Goal: Task Accomplishment & Management: Use online tool/utility

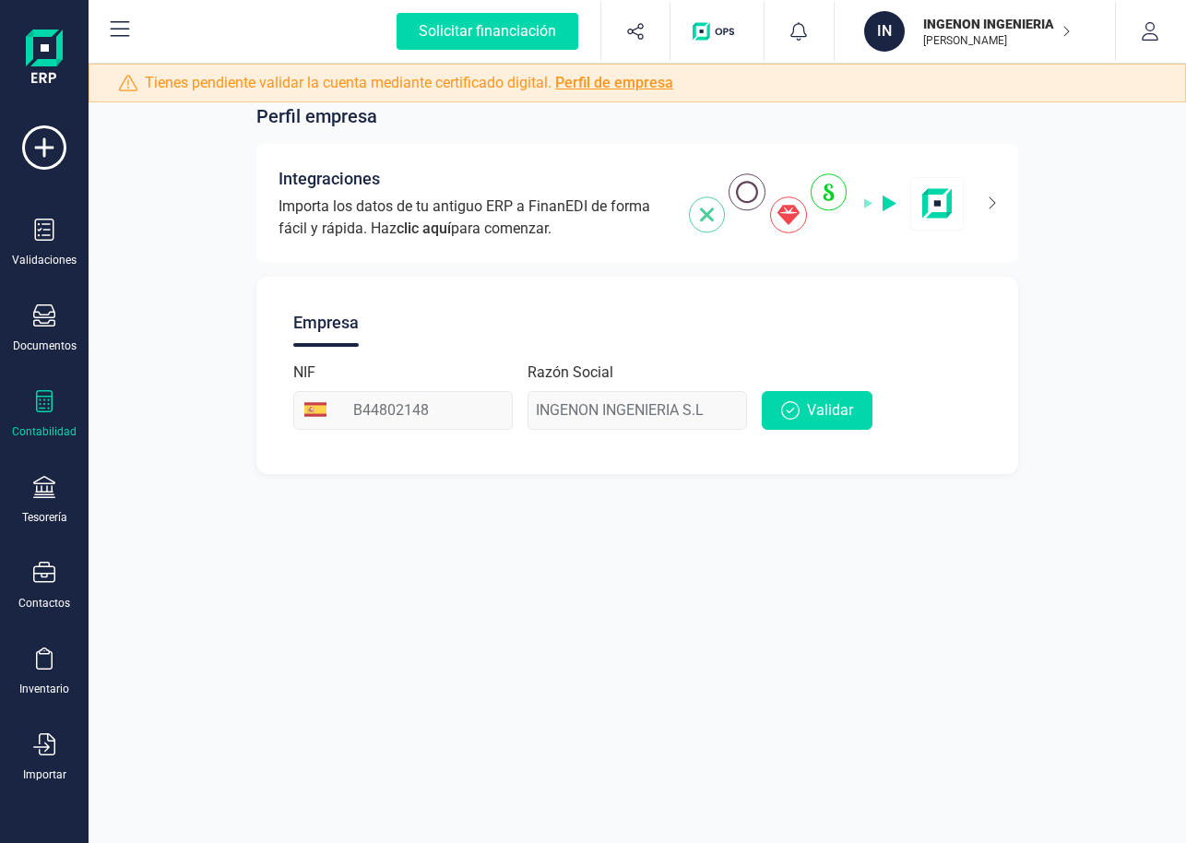
click at [55, 413] on div "Contabilidad" at bounding box center [44, 414] width 74 height 49
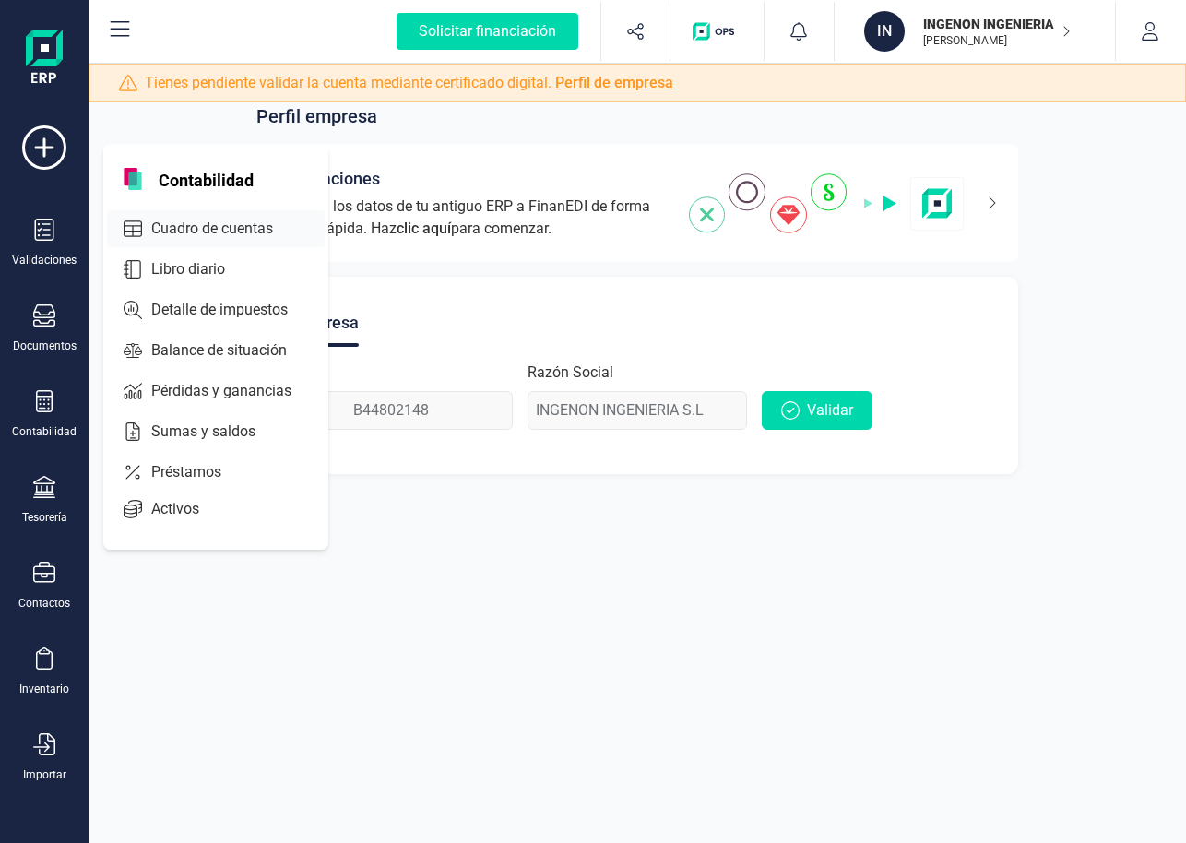
click at [184, 226] on span "Cuadro de cuentas" at bounding box center [225, 229] width 162 height 22
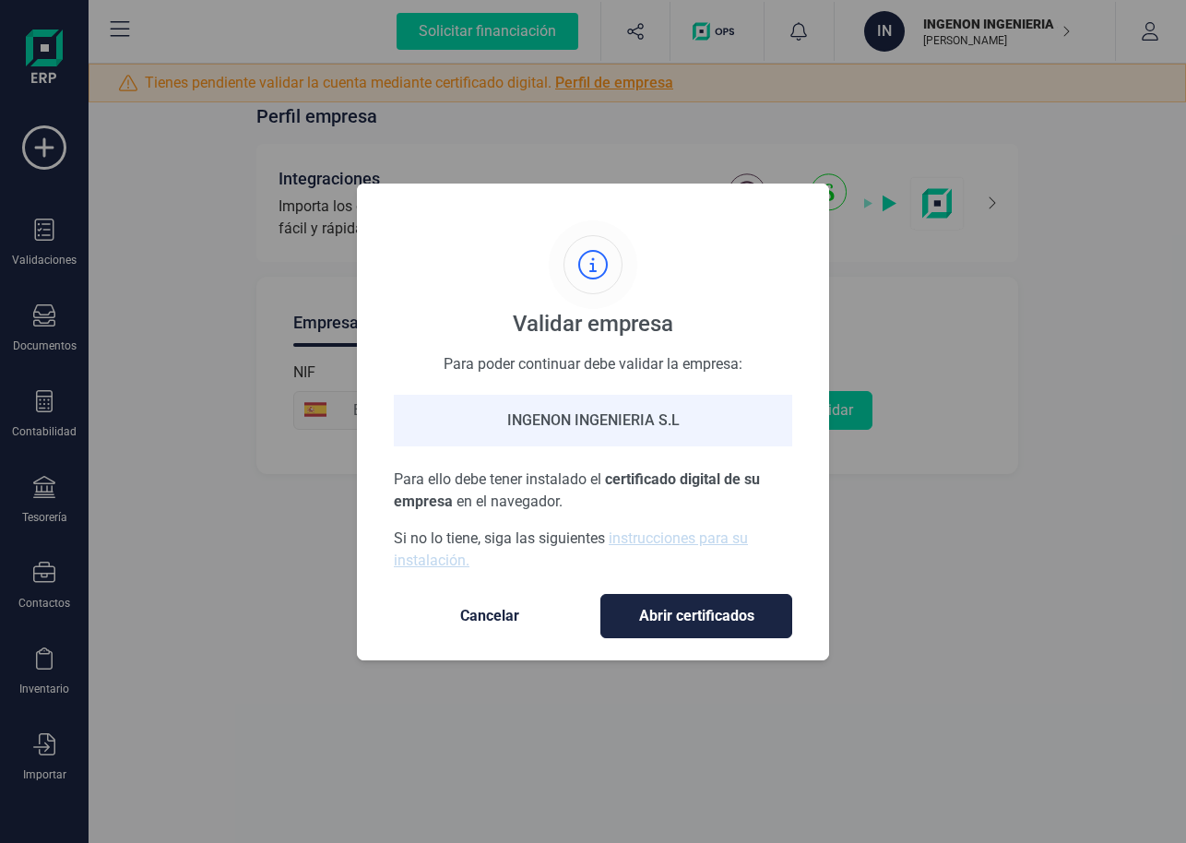
click at [569, 399] on div "INGENON INGENIERIA S.L" at bounding box center [593, 421] width 398 height 52
click at [576, 411] on div "INGENON INGENIERIA S.L" at bounding box center [593, 421] width 398 height 52
click at [719, 602] on button "Abrir certificados" at bounding box center [696, 616] width 192 height 44
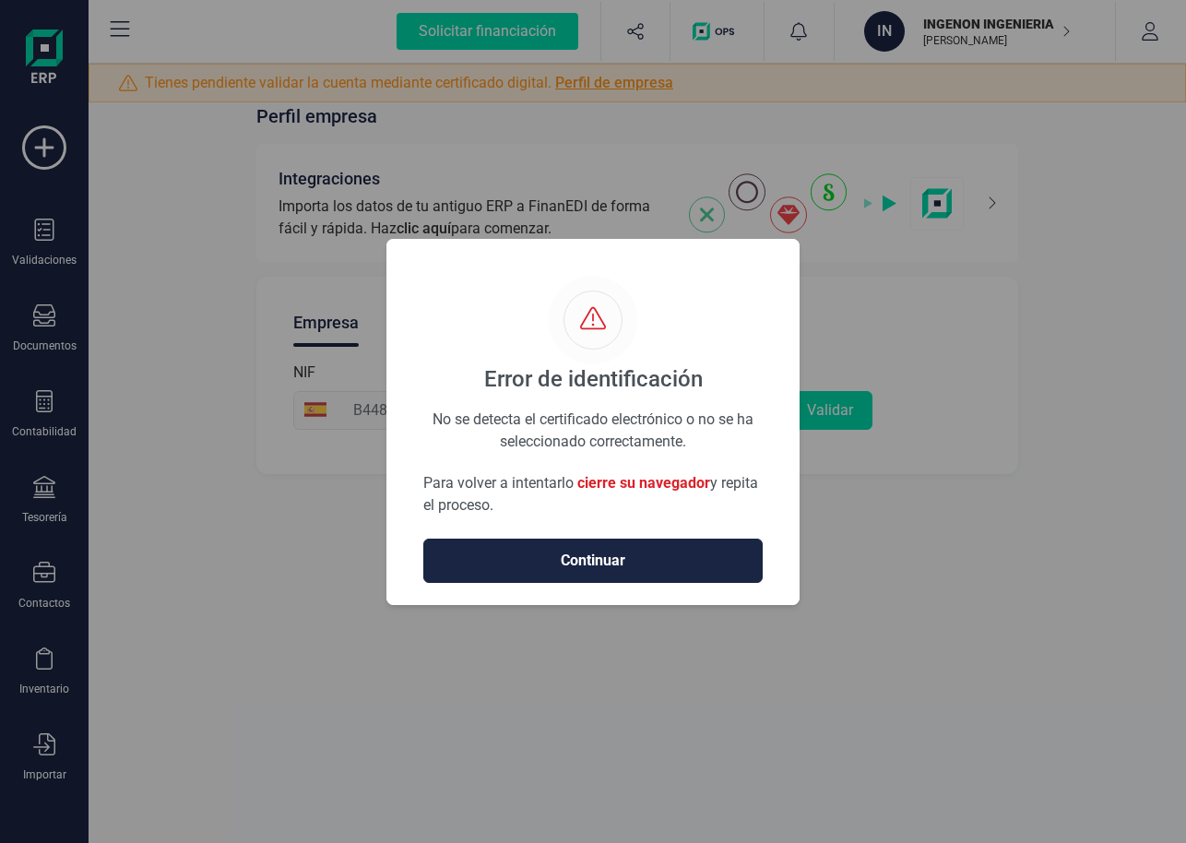
click at [982, 48] on div "Error de identificación No se detecta el certificado electrónico o no se ha sel…" at bounding box center [593, 421] width 1186 height 843
click at [655, 552] on span "Continuar" at bounding box center [593, 561] width 301 height 22
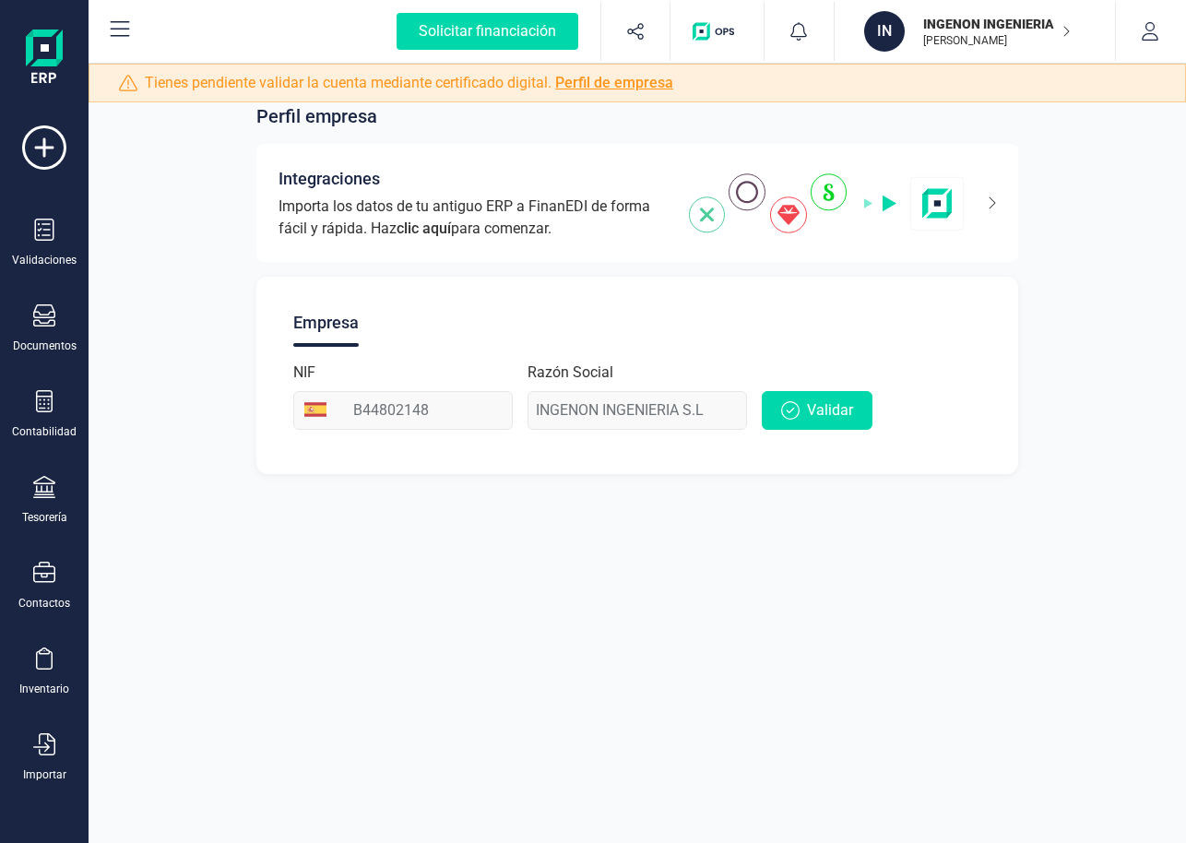
click at [940, 27] on p "INGENON INGENIERIA S.L" at bounding box center [997, 24] width 148 height 18
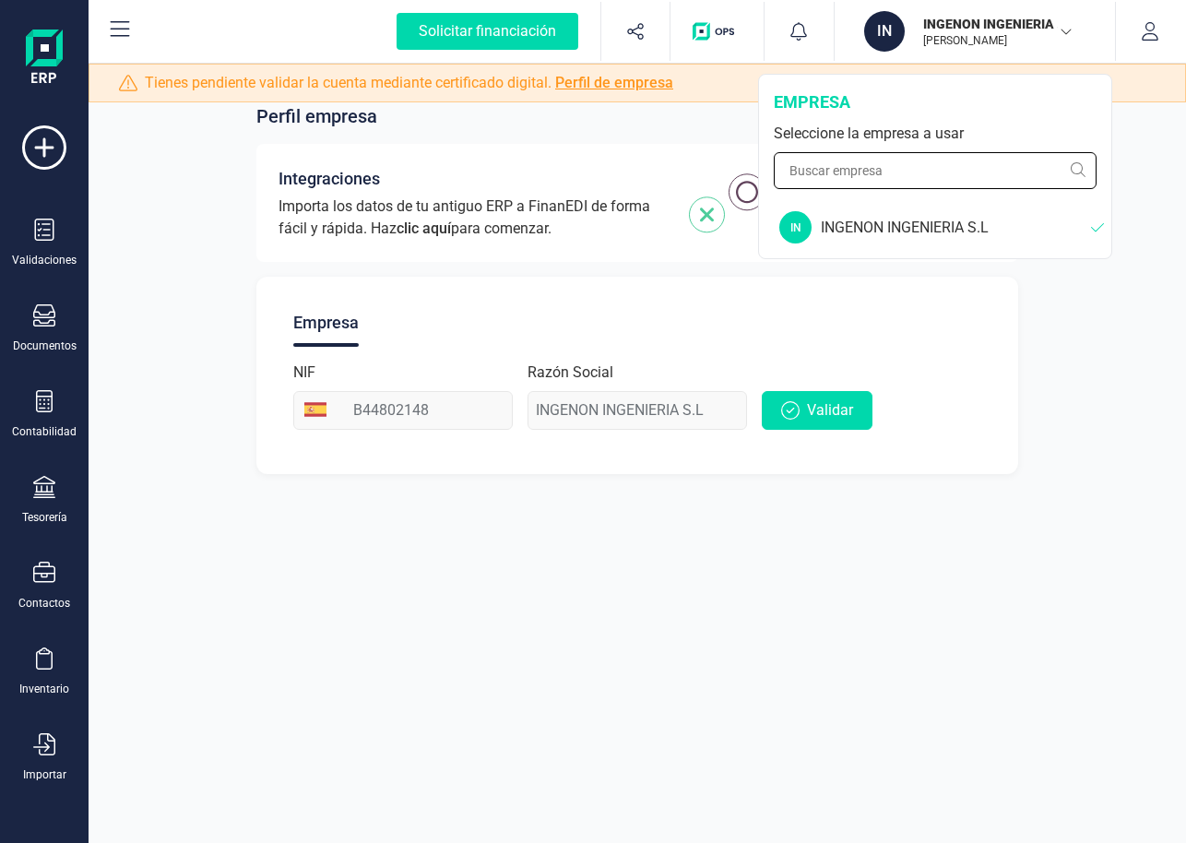
click at [922, 163] on input "text" at bounding box center [935, 170] width 323 height 37
click at [922, 220] on div "INGENON INGENIERIA S.L" at bounding box center [956, 228] width 270 height 22
click at [1099, 225] on icon at bounding box center [1101, 227] width 20 height 15
click at [939, 231] on div "INGENON INGENIERIA S.L" at bounding box center [956, 228] width 270 height 22
click at [15, 418] on div "Contabilidad" at bounding box center [44, 414] width 74 height 49
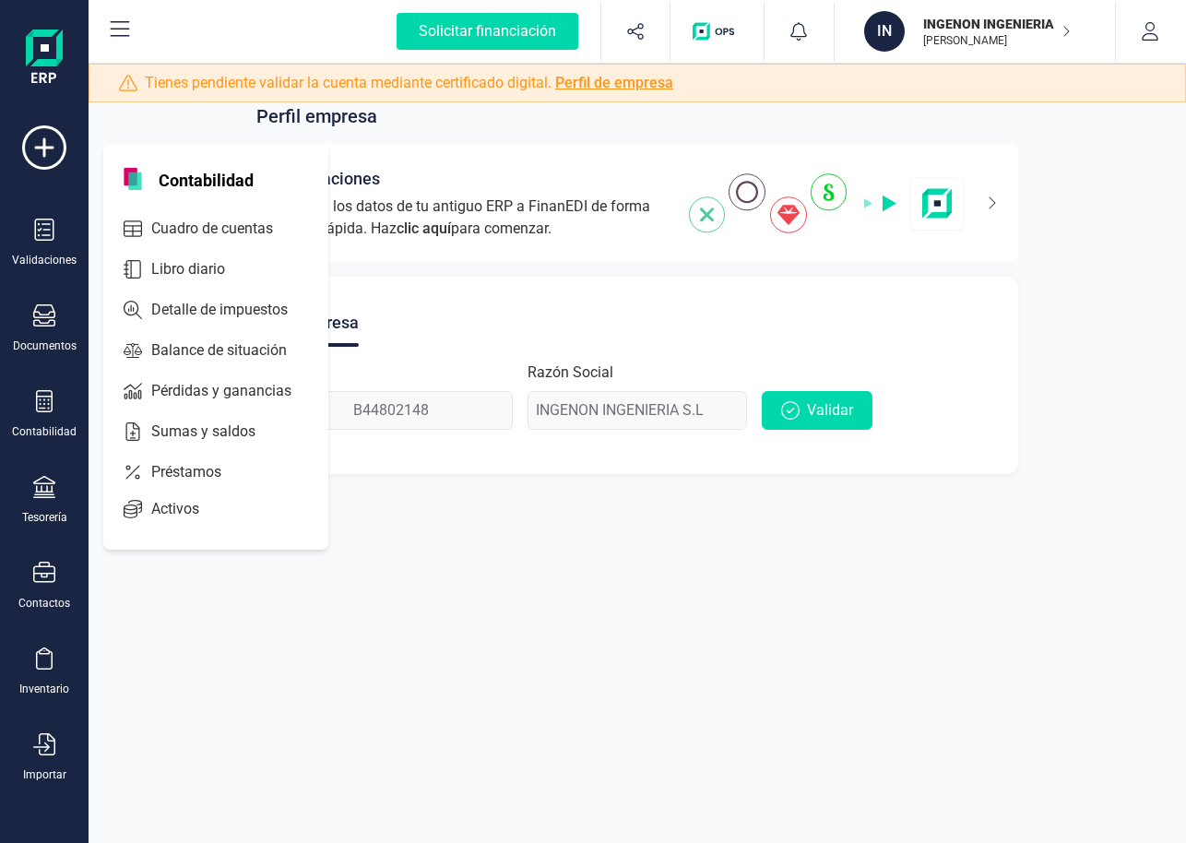
click at [57, 471] on div "Validaciones Documentos Documentos Presupuestos Pedidos Albaranes Facturas Fact…" at bounding box center [44, 503] width 74 height 757
click at [144, 471] on span "Préstamos" at bounding box center [199, 472] width 111 height 22
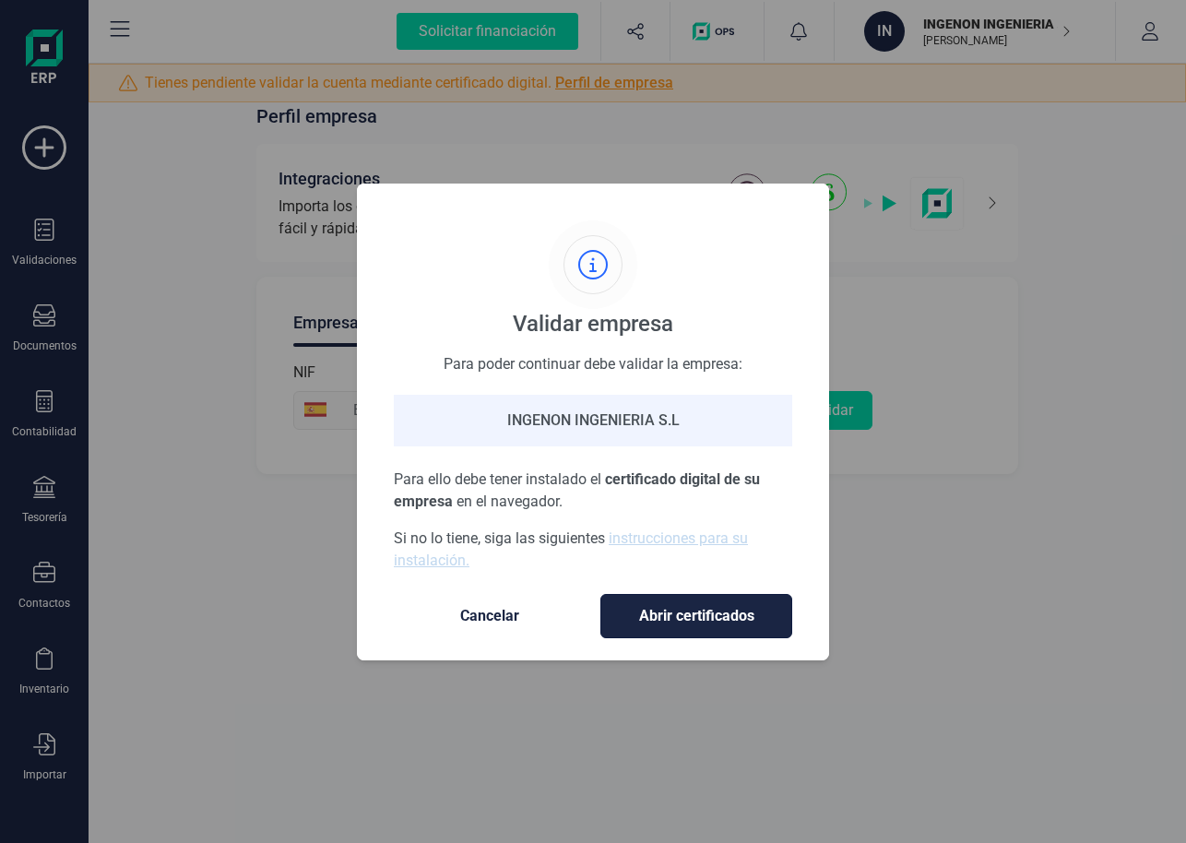
click at [736, 619] on span "Abrir certificados" at bounding box center [696, 616] width 153 height 22
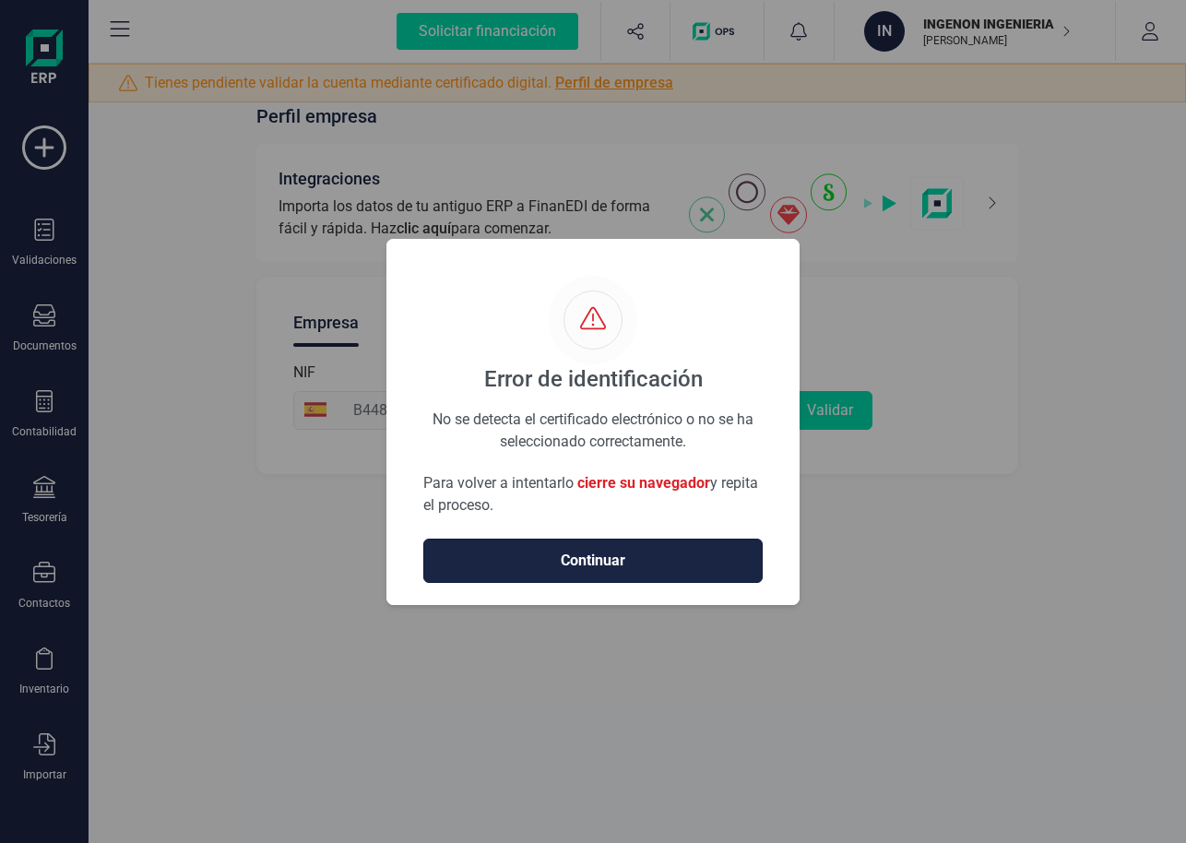
click at [679, 545] on button "Continuar" at bounding box center [592, 560] width 339 height 44
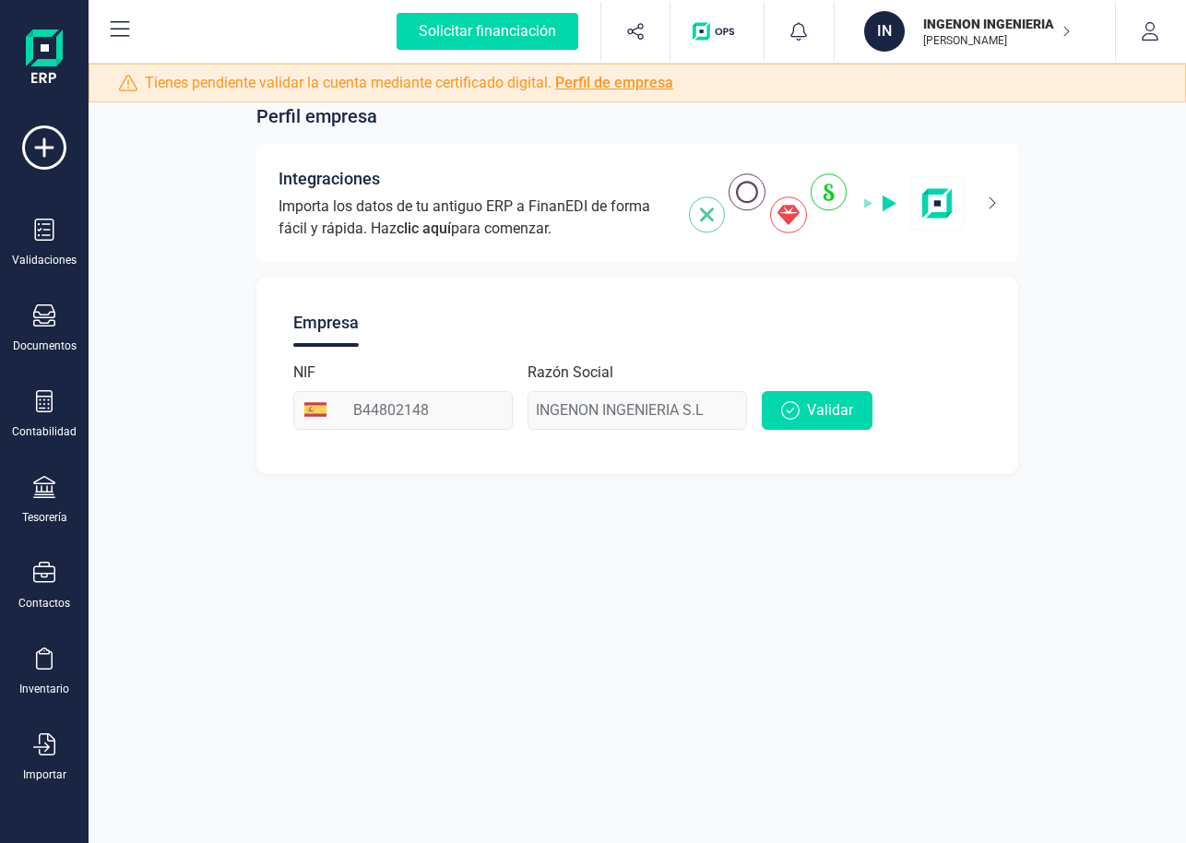
click at [679, 529] on div "Perfil empresa Integraciones Importa los datos de tu antiguo ERP a FinanEDI de …" at bounding box center [637, 421] width 1097 height 843
